Goal: Task Accomplishment & Management: Use online tool/utility

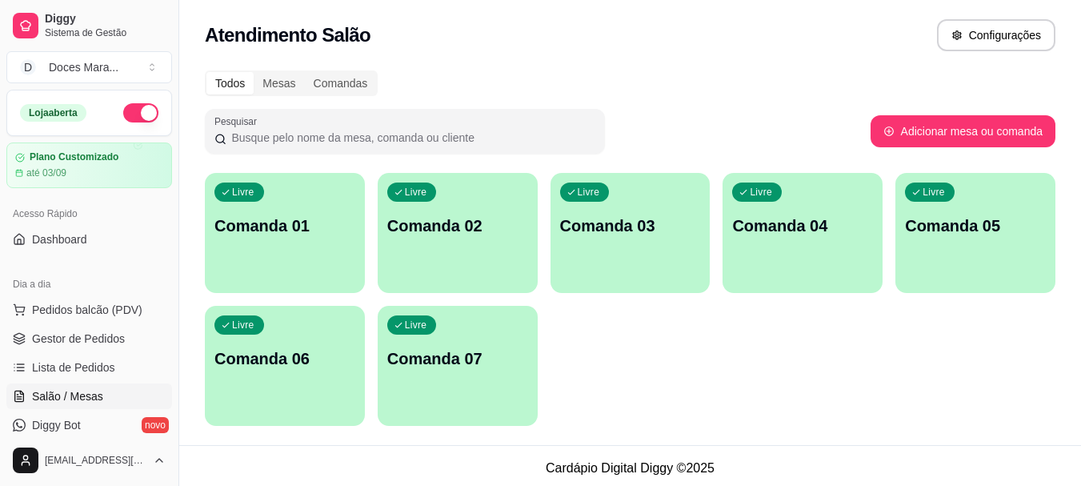
click at [84, 308] on span "Pedidos balcão (PDV)" at bounding box center [87, 310] width 110 height 16
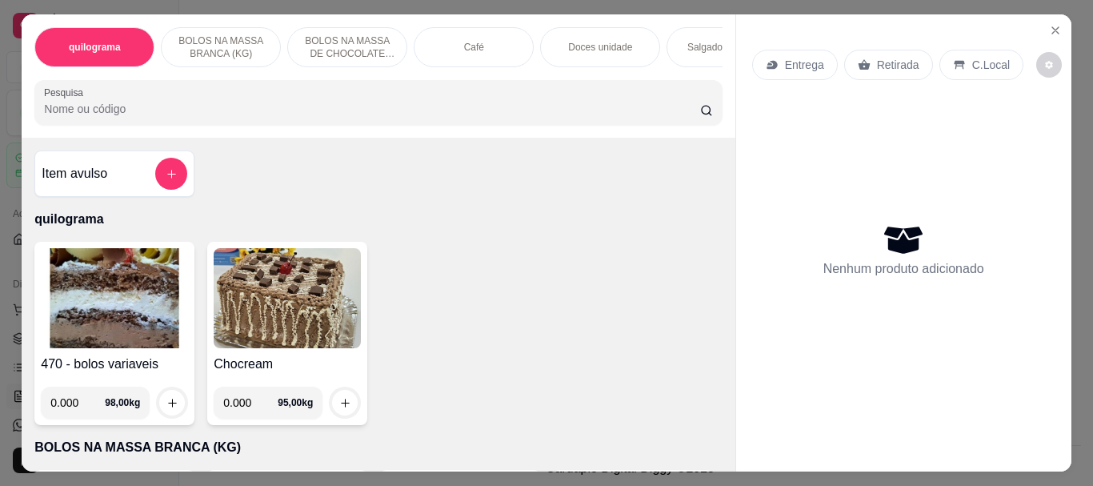
click at [144, 110] on input "Pesquisa" at bounding box center [372, 109] width 656 height 16
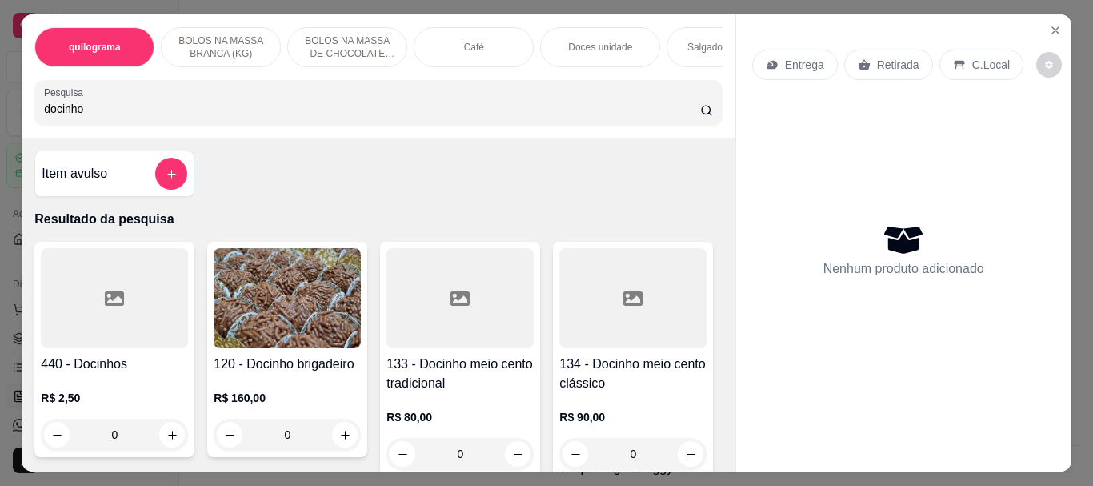
type input "docinho"
click at [141, 287] on div at bounding box center [114, 298] width 147 height 100
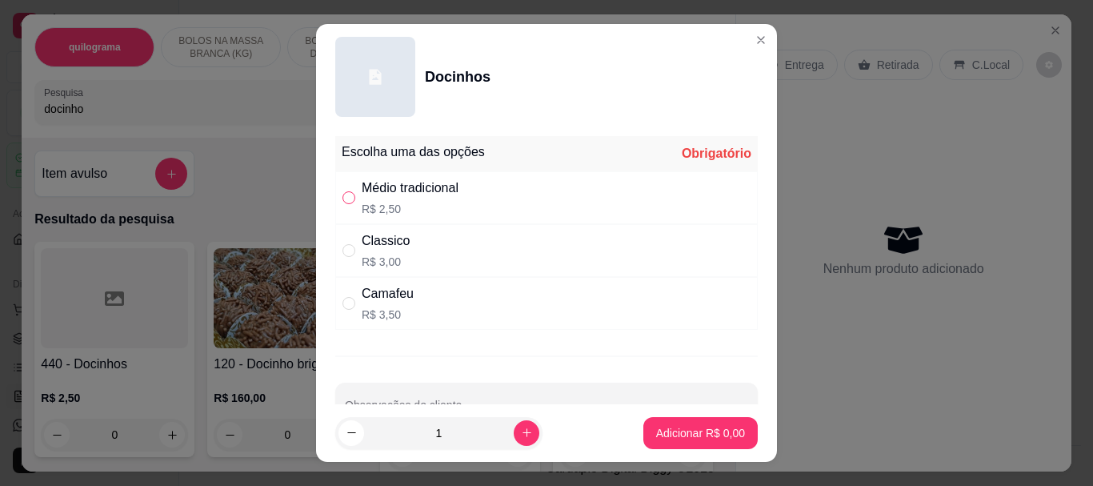
click at [342, 198] on input "" at bounding box center [348, 197] width 13 height 13
radio input "true"
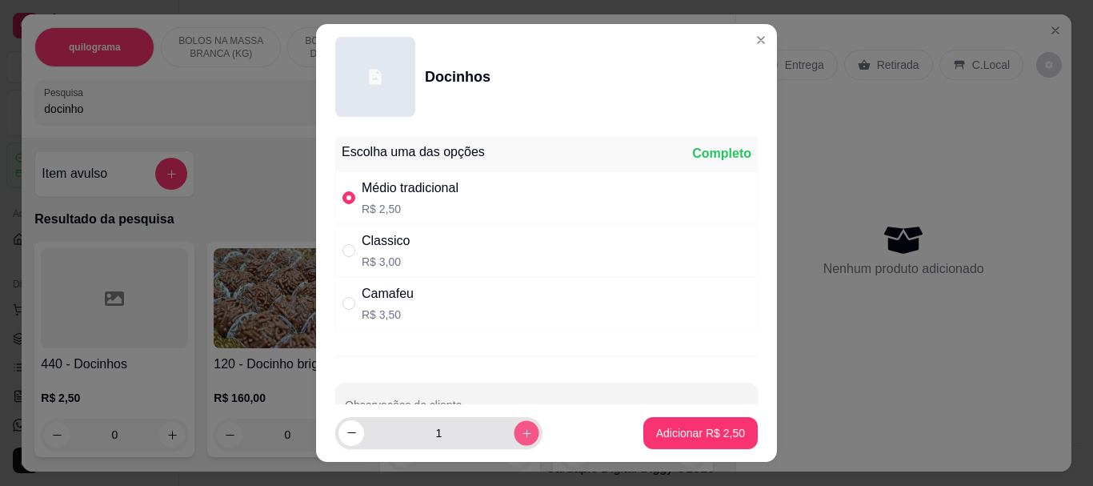
click at [521, 427] on icon "increase-product-quantity" at bounding box center [527, 432] width 12 height 12
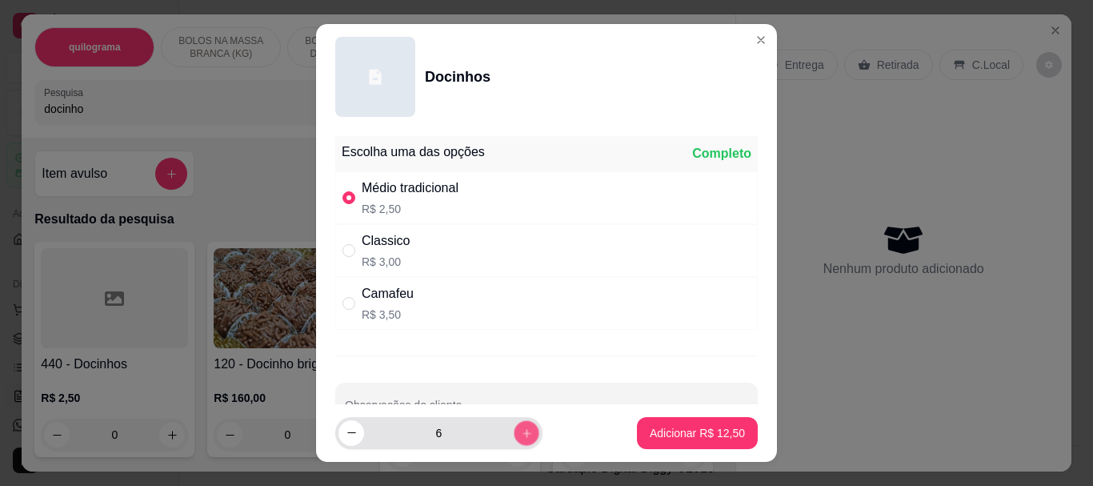
click at [521, 427] on icon "increase-product-quantity" at bounding box center [527, 432] width 12 height 12
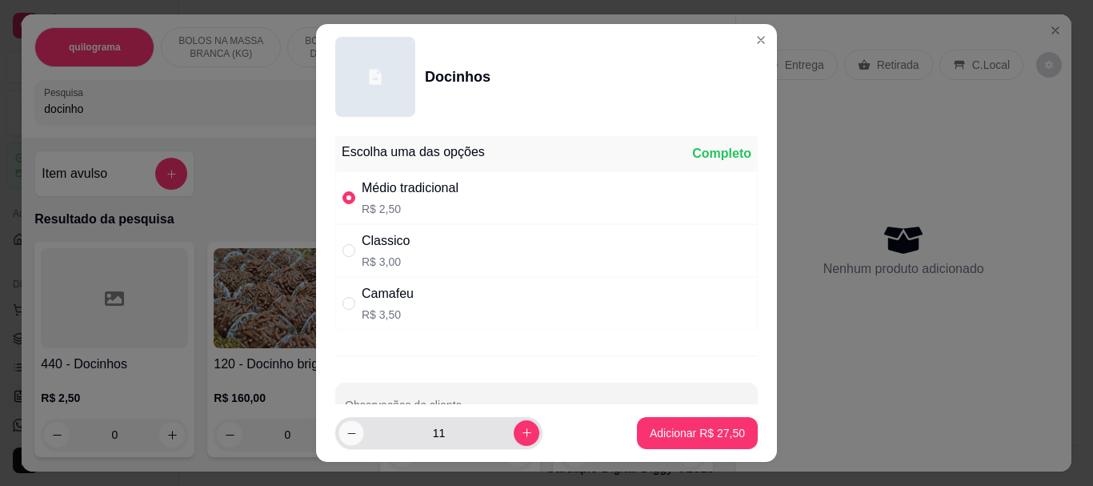
click at [347, 432] on icon "decrease-product-quantity" at bounding box center [352, 432] width 12 height 12
type input "10"
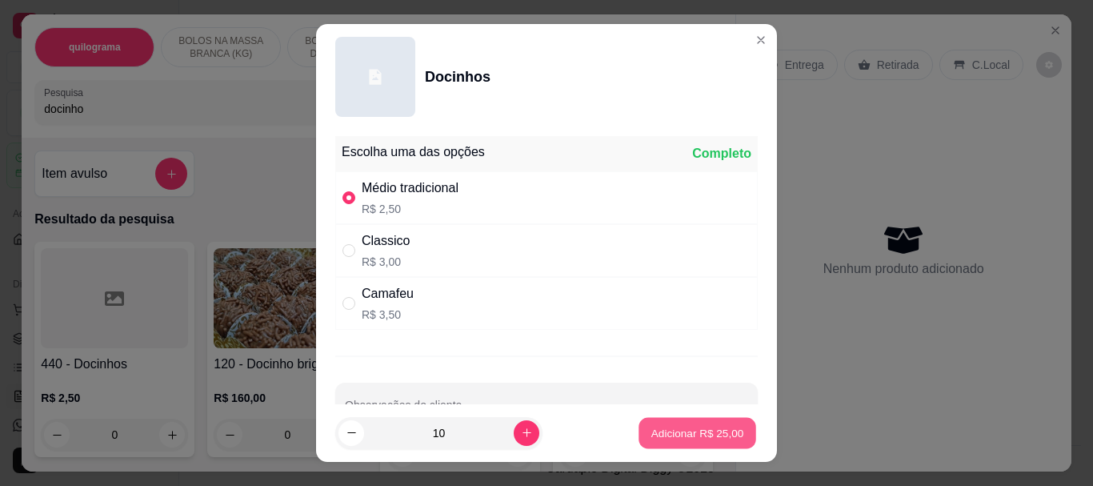
click at [733, 434] on button "Adicionar R$ 25,00" at bounding box center [697, 432] width 118 height 31
type input "10"
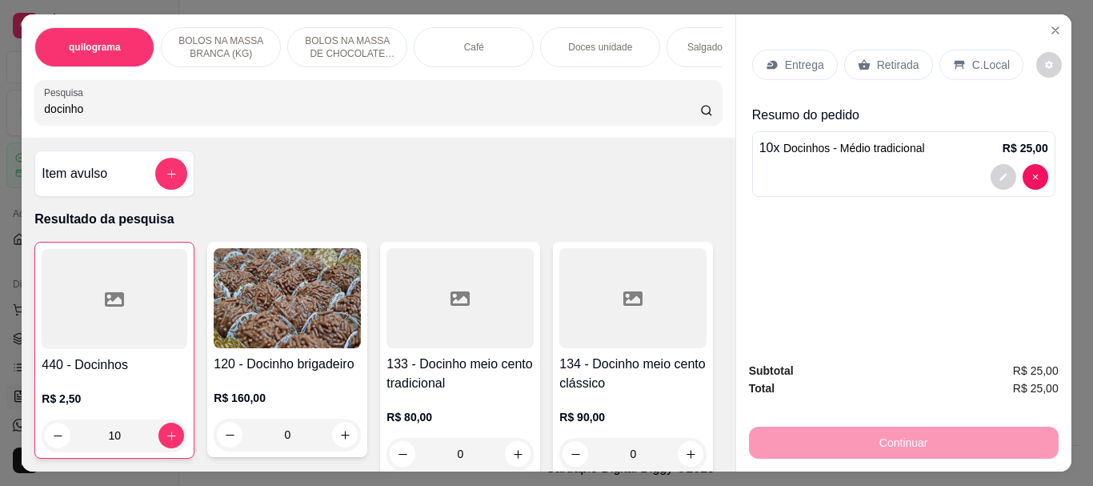
click at [895, 62] on p "Retirada" at bounding box center [898, 65] width 42 height 16
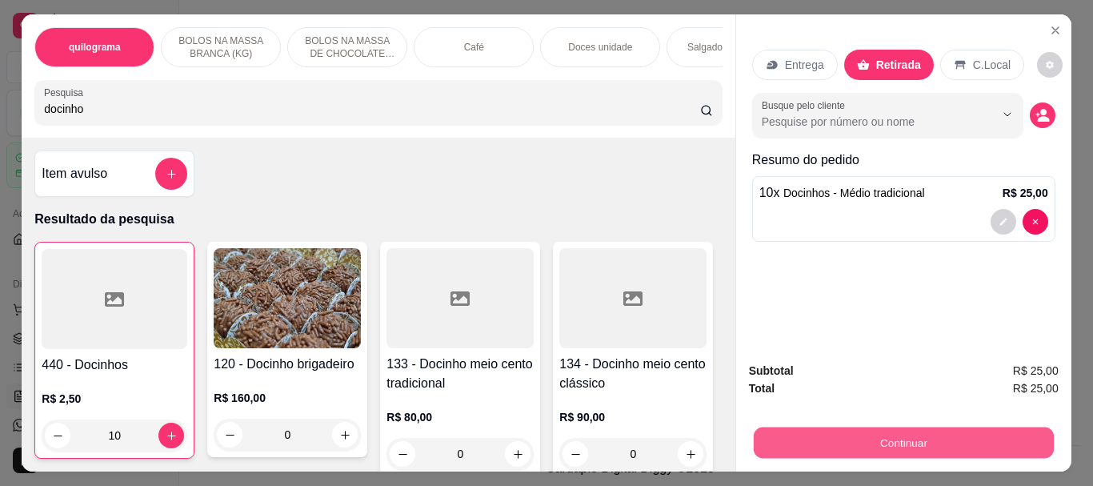
click at [884, 428] on button "Continuar" at bounding box center [903, 441] width 300 height 31
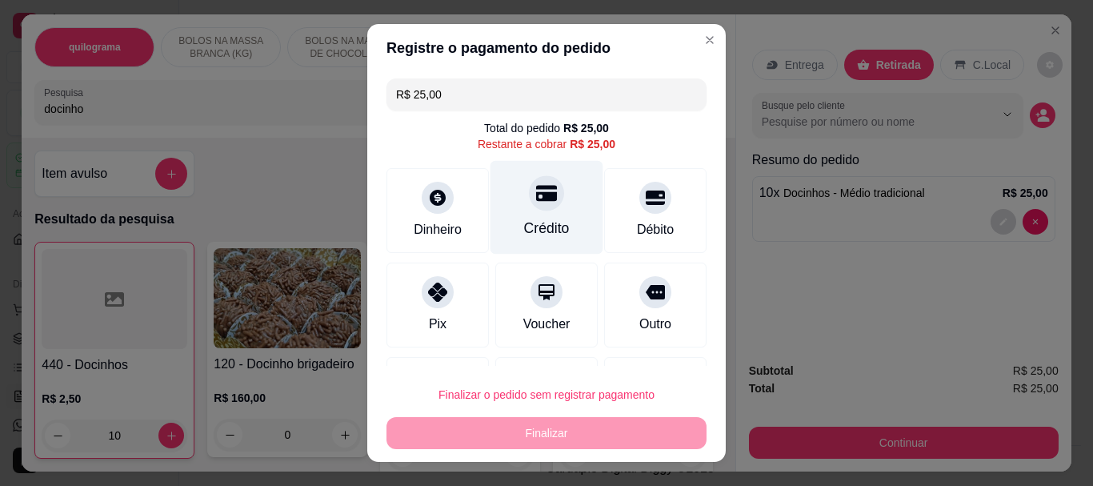
click at [537, 212] on div "Crédito" at bounding box center [546, 208] width 113 height 94
type input "R$ 0,00"
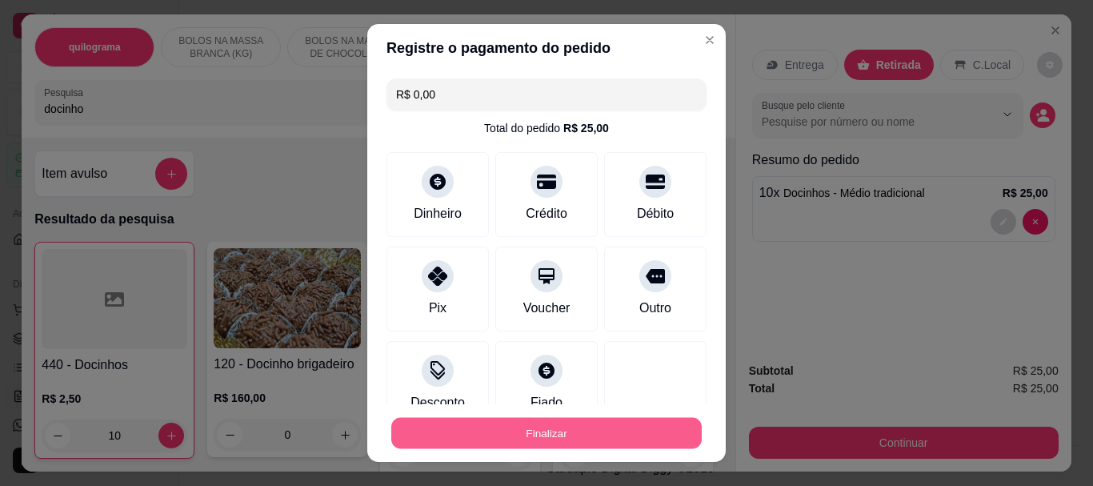
click at [507, 438] on button "Finalizar" at bounding box center [546, 432] width 310 height 31
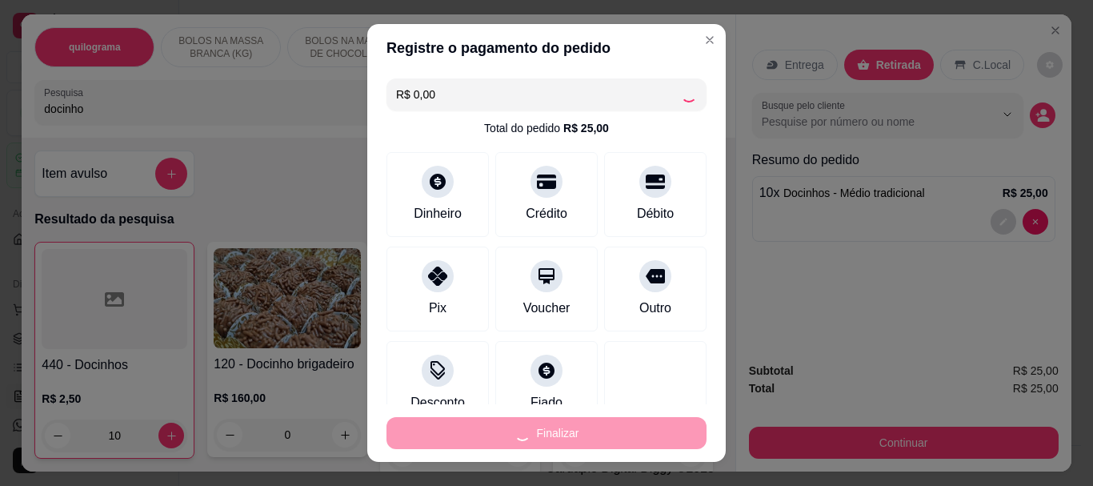
type input "0"
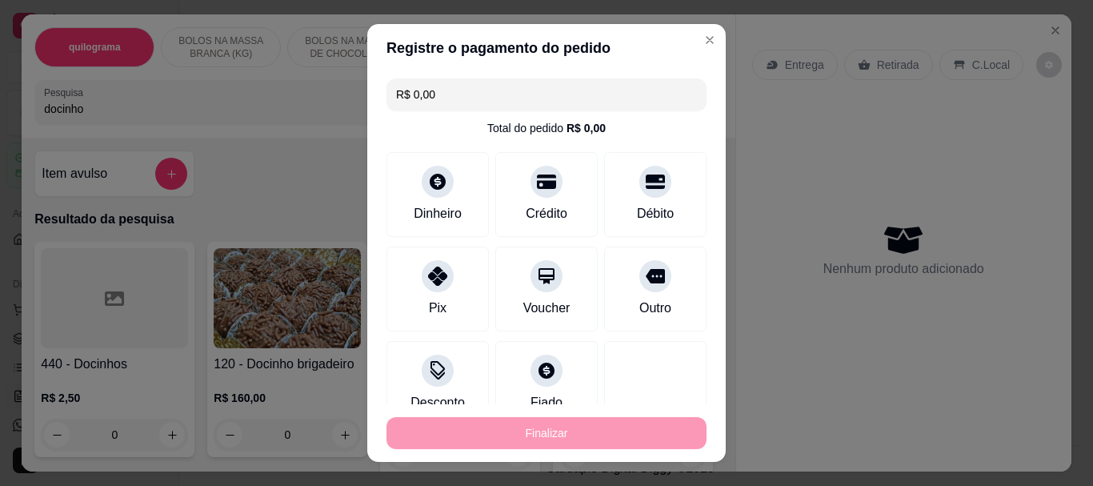
type input "-R$ 25,00"
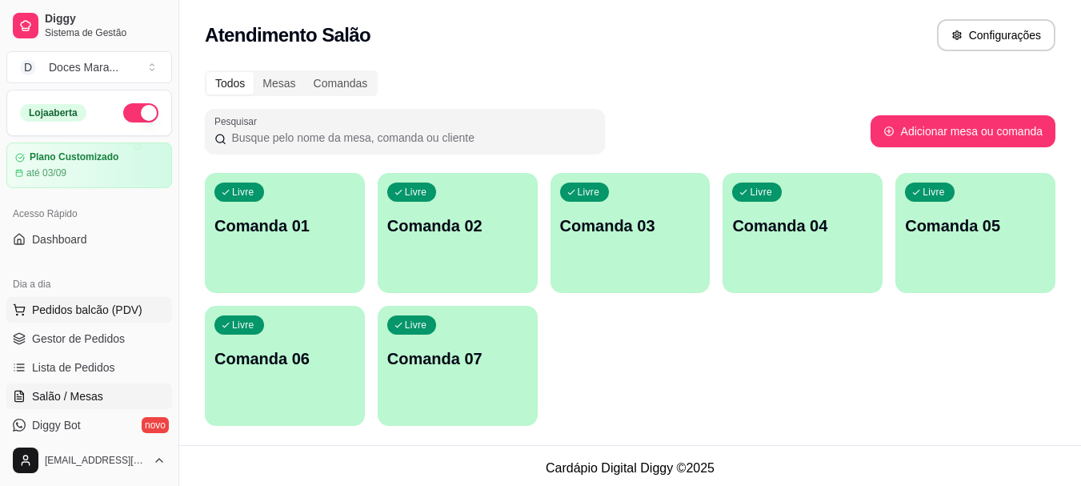
click at [73, 298] on button "Pedidos balcão (PDV)" at bounding box center [89, 310] width 166 height 26
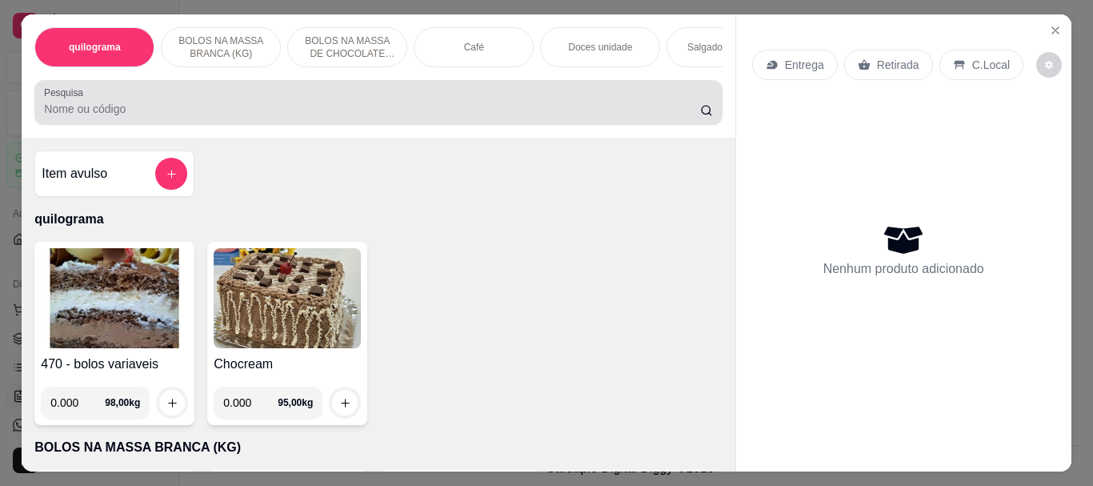
click at [82, 117] on input "Pesquisa" at bounding box center [372, 109] width 656 height 16
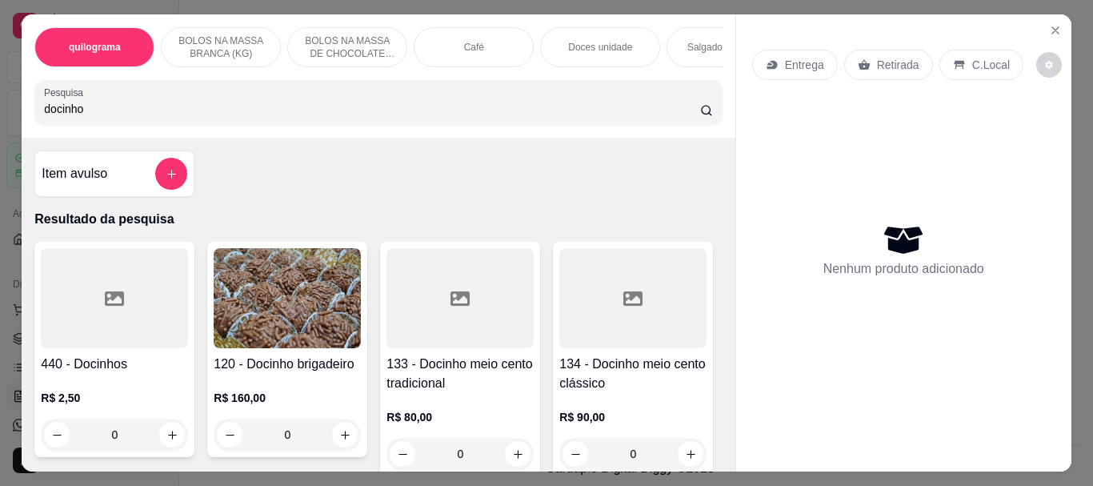
type input "docinho"
click at [69, 315] on div at bounding box center [114, 298] width 147 height 100
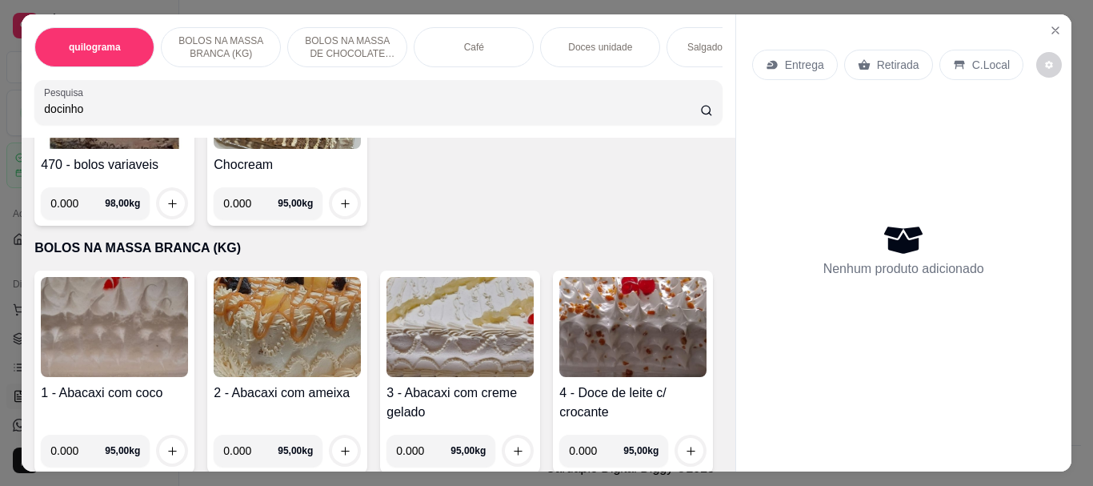
scroll to position [480, 0]
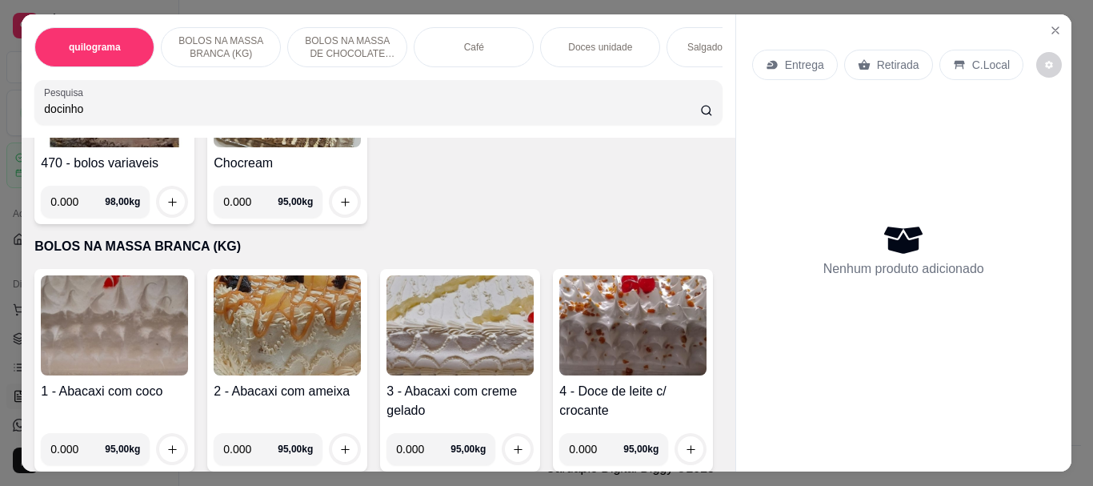
click at [96, 147] on img at bounding box center [114, 97] width 147 height 100
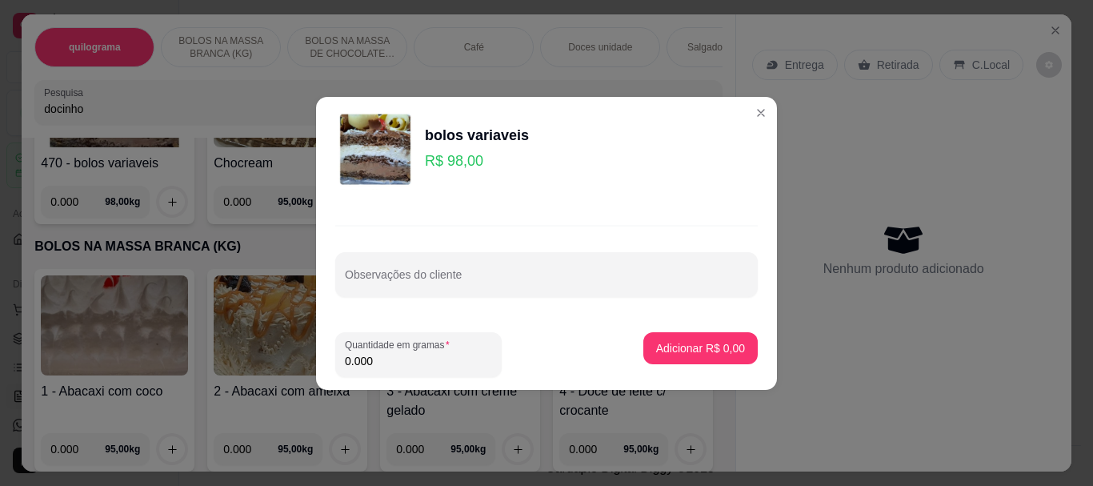
click at [418, 363] on input "0.000" at bounding box center [418, 361] width 147 height 16
type input "0.100"
click at [681, 350] on p "Adicionar R$ 9,80" at bounding box center [700, 348] width 89 height 16
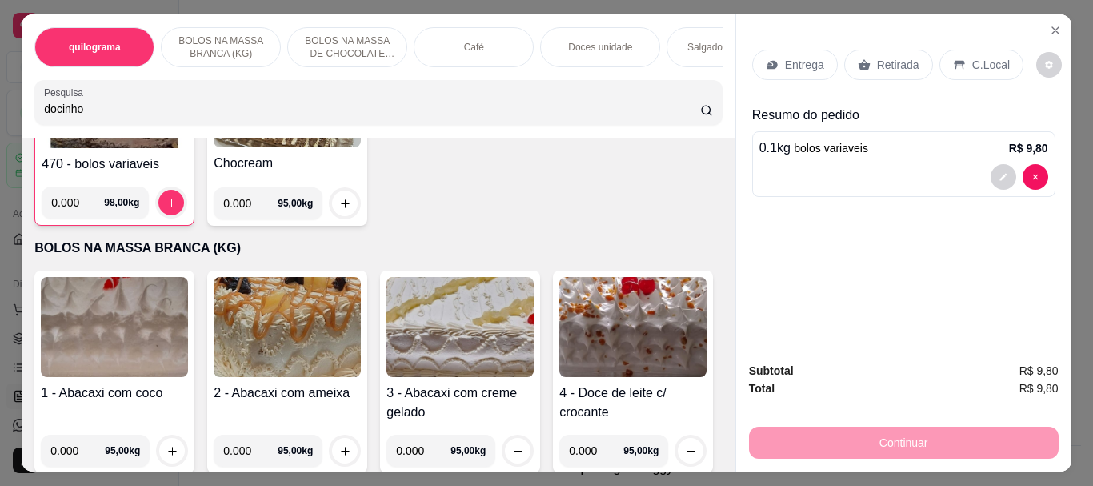
click at [880, 58] on p "Retirada" at bounding box center [898, 65] width 42 height 16
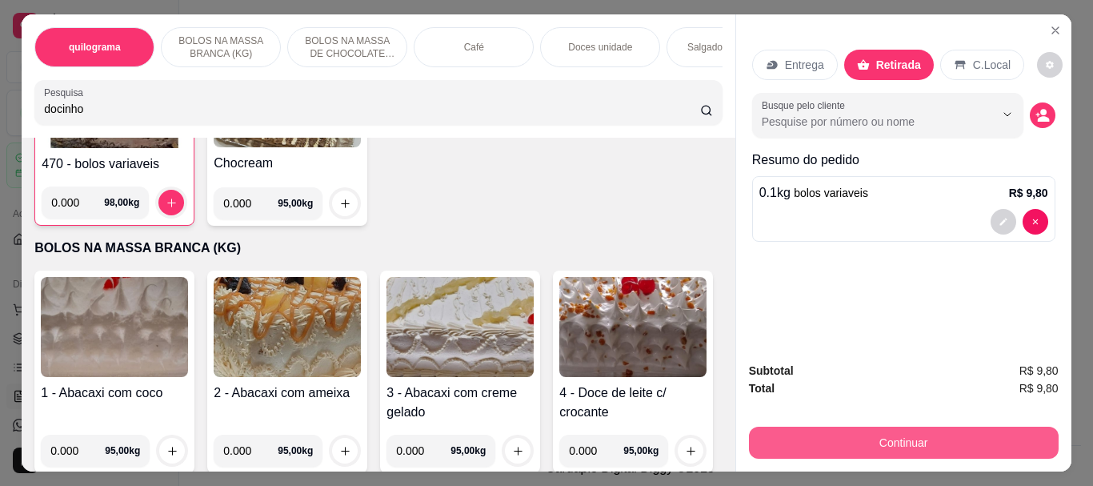
click at [849, 430] on button "Continuar" at bounding box center [904, 442] width 310 height 32
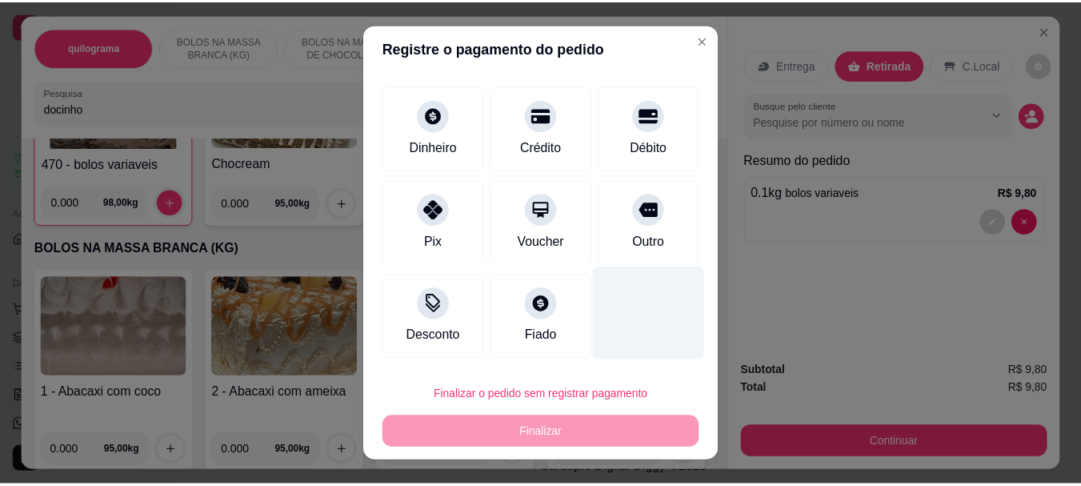
scroll to position [0, 0]
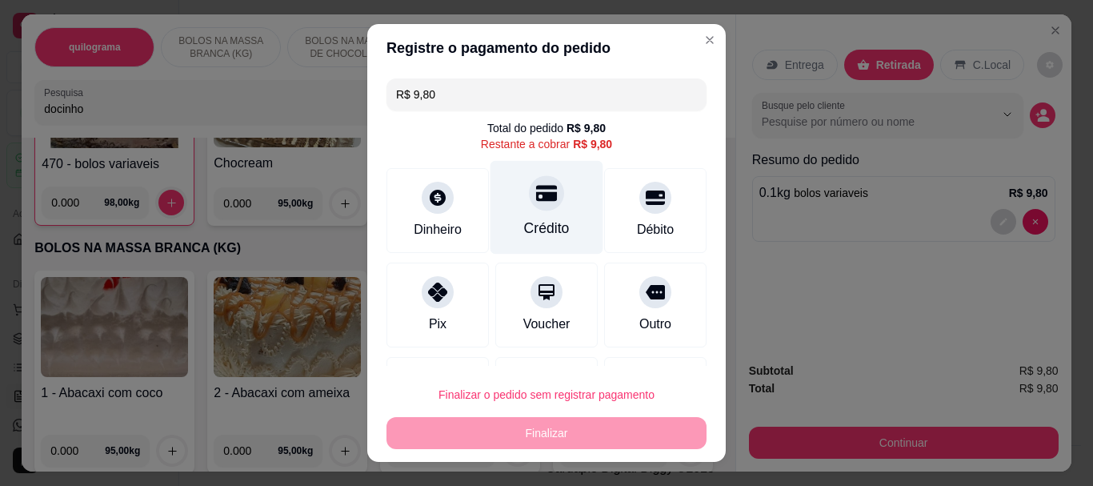
click at [537, 209] on div at bounding box center [546, 193] width 35 height 35
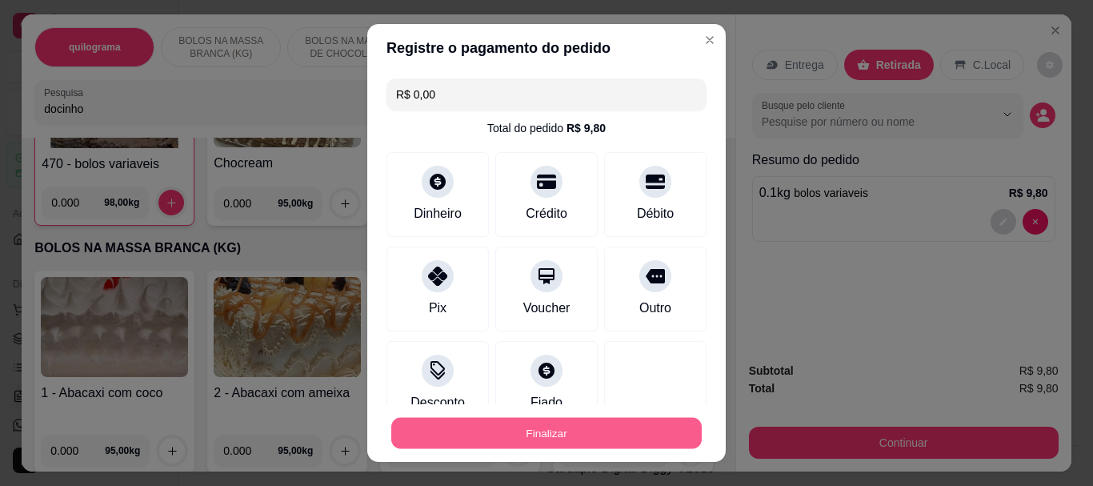
click at [546, 430] on button "Finalizar" at bounding box center [546, 432] width 310 height 31
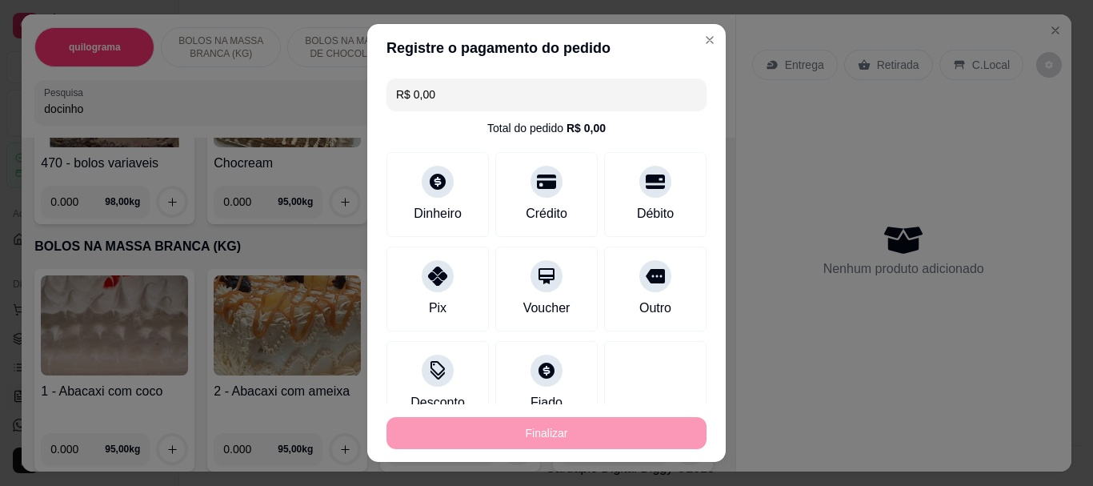
type input "-R$ 9,80"
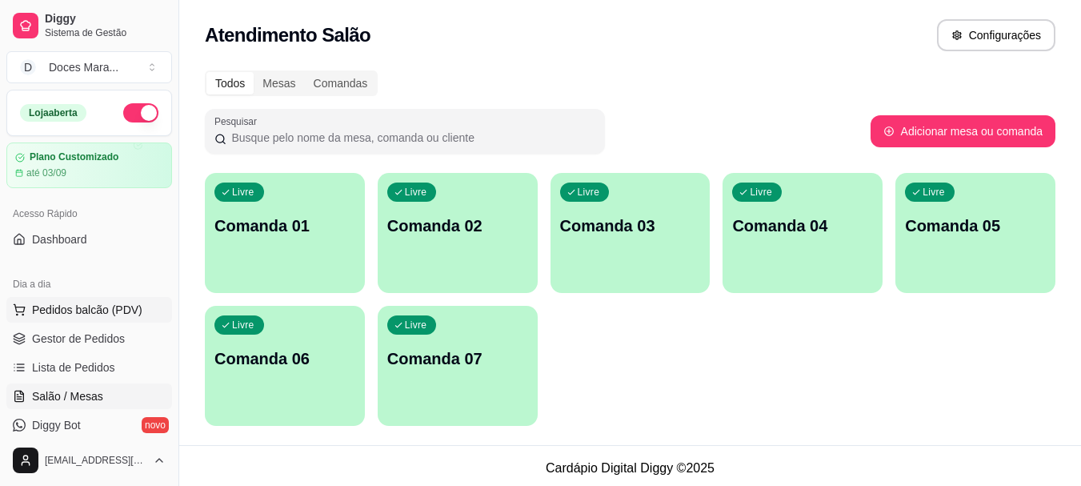
click at [82, 312] on span "Pedidos balcão (PDV)" at bounding box center [87, 310] width 110 height 16
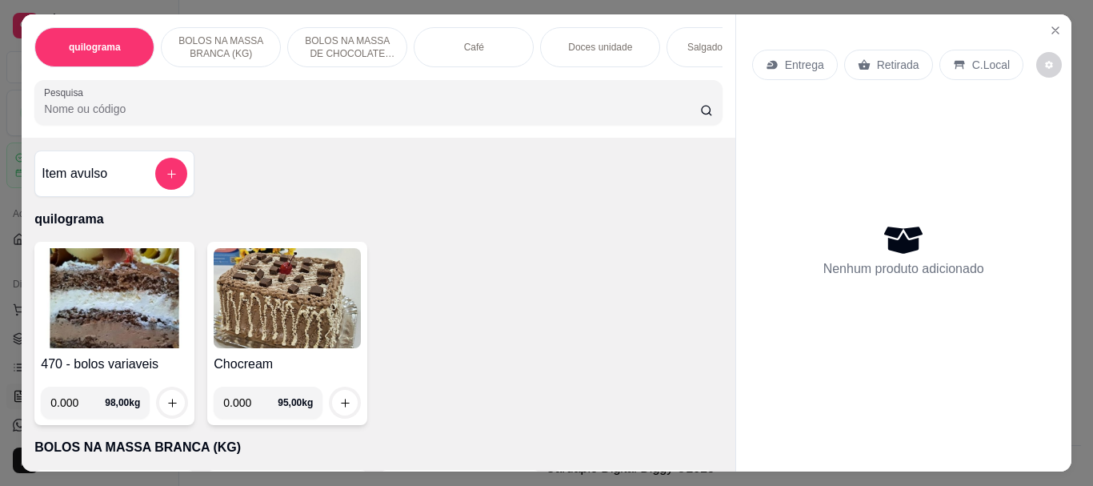
select select "ALL"
select select "0"
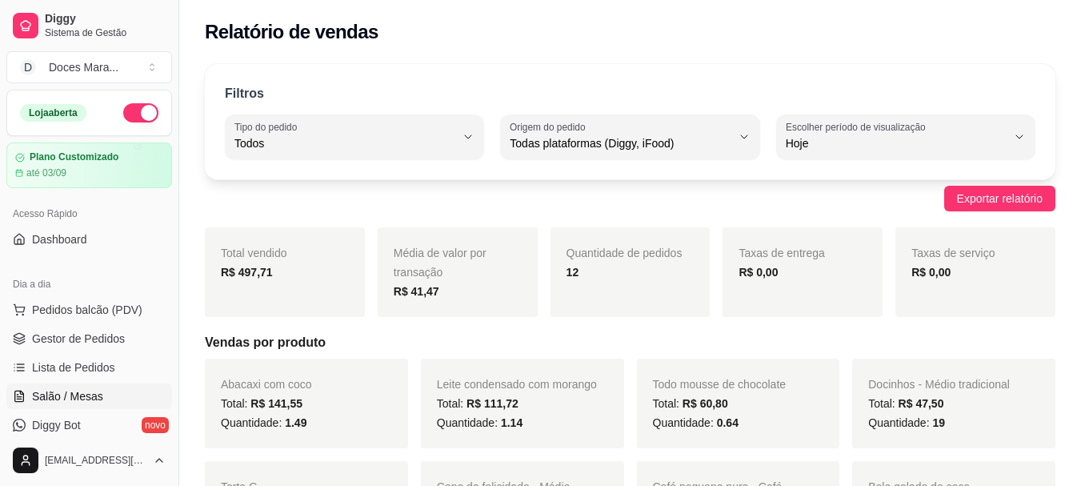
click at [79, 394] on span "Salão / Mesas" at bounding box center [67, 396] width 71 height 16
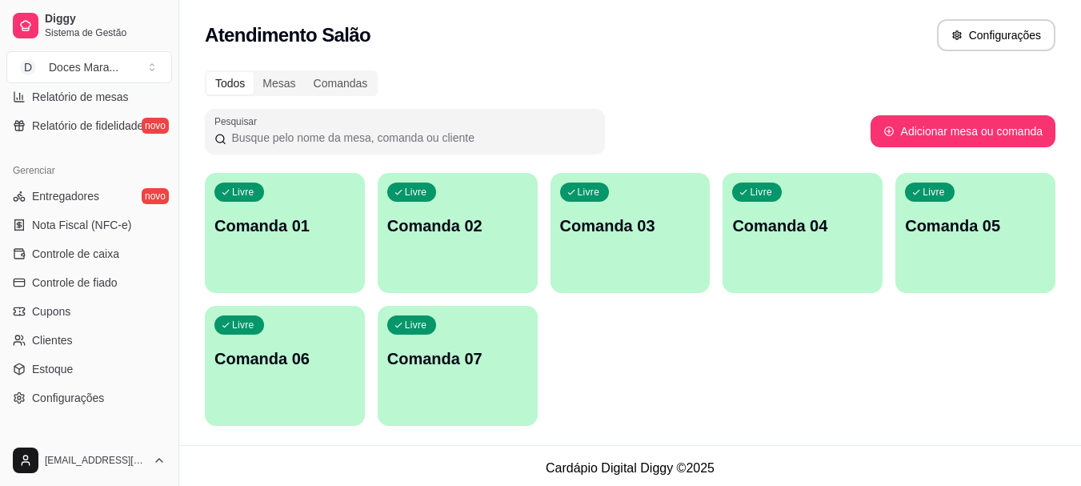
scroll to position [585, 0]
click at [73, 254] on span "Controle de caixa" at bounding box center [75, 252] width 87 height 16
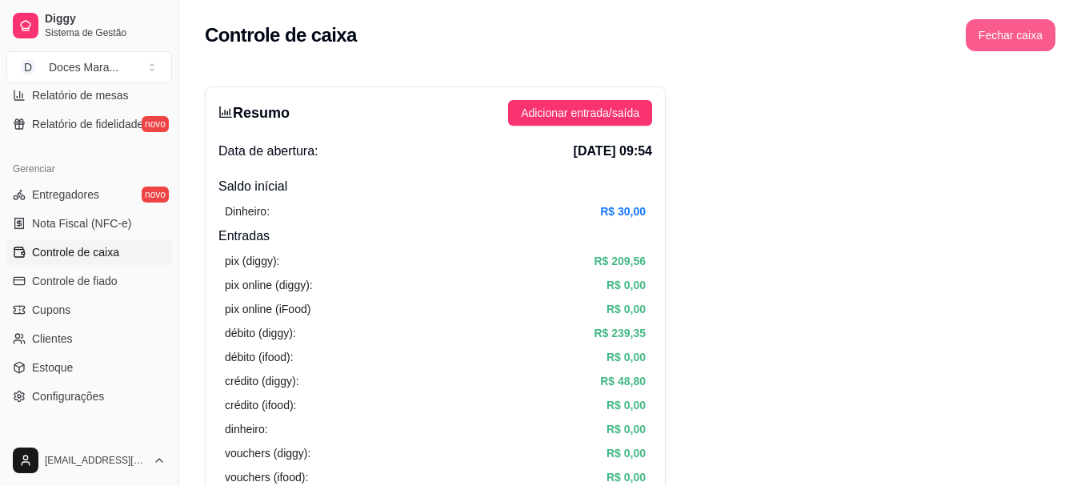
click at [1006, 31] on button "Fechar caixa" at bounding box center [1010, 35] width 90 height 32
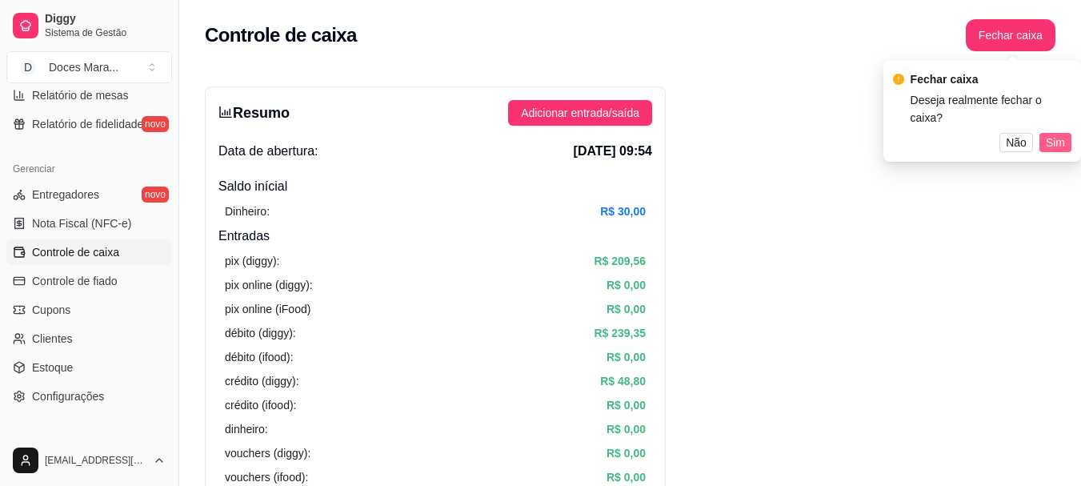
click at [1057, 134] on span "Sim" at bounding box center [1054, 143] width 19 height 18
